Goal: Go to known website: Go to known website

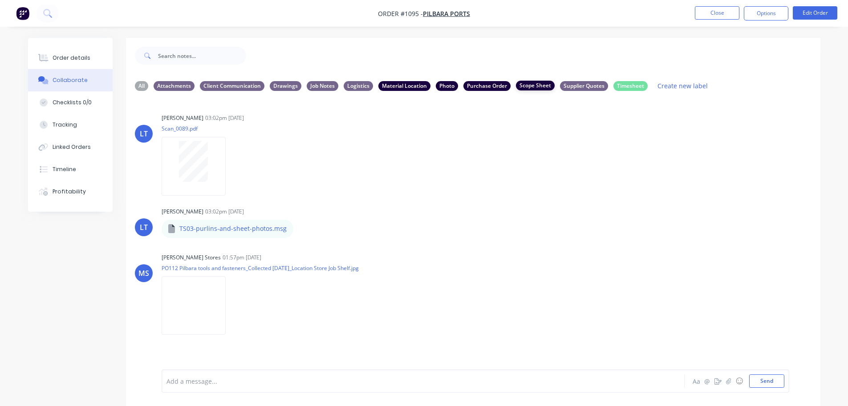
click at [524, 85] on div "Scope Sheet" at bounding box center [535, 86] width 39 height 10
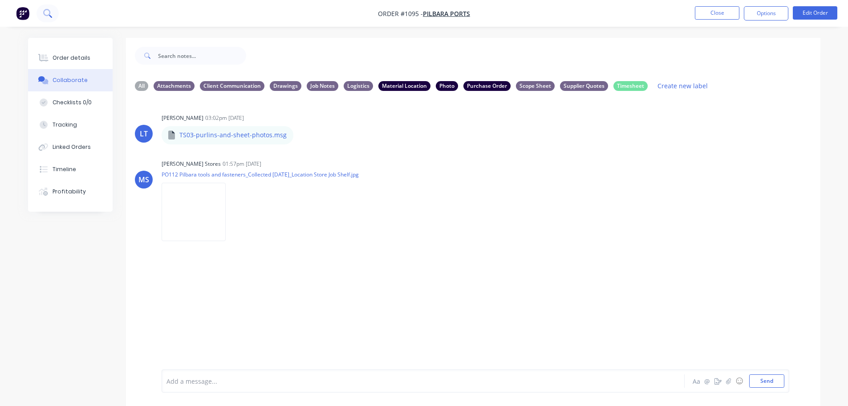
click at [39, 16] on button at bounding box center [48, 13] width 22 height 18
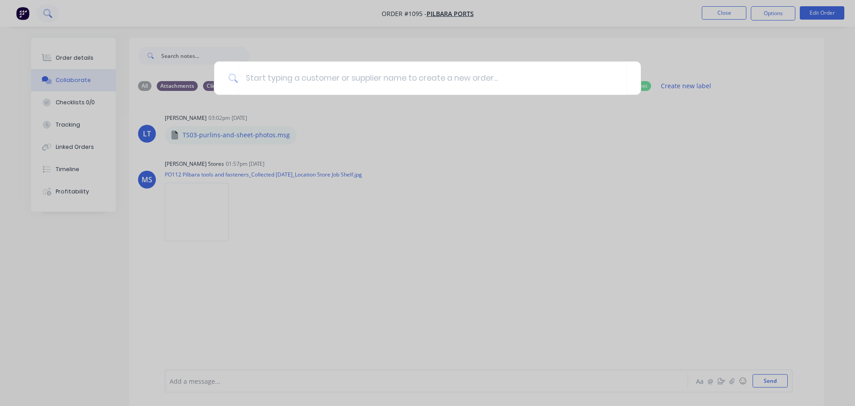
click at [27, 16] on div at bounding box center [427, 203] width 855 height 406
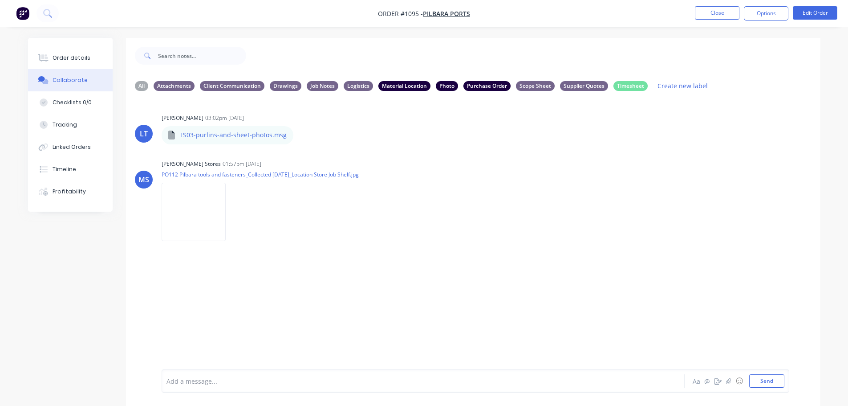
click at [16, 16] on button "button" at bounding box center [22, 13] width 19 height 14
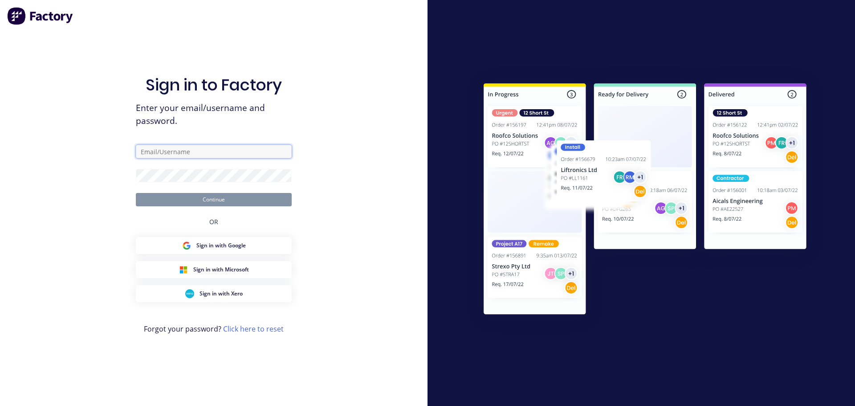
click at [211, 149] on input "text" at bounding box center [214, 151] width 156 height 13
type input "[PERSON_NAME][EMAIL_ADDRESS][PERSON_NAME][DOMAIN_NAME]"
click at [160, 185] on form "[PERSON_NAME][EMAIL_ADDRESS][PERSON_NAME][DOMAIN_NAME] Continue" at bounding box center [214, 175] width 156 height 61
